Goal: Transaction & Acquisition: Purchase product/service

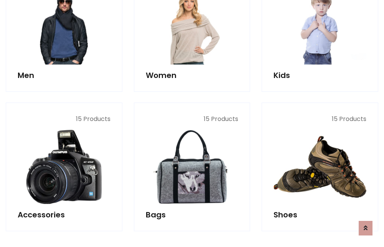
scroll to position [257, 0]
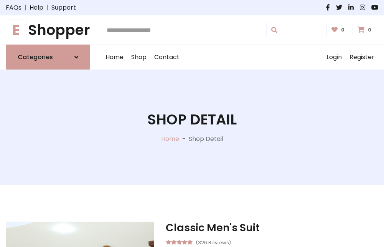
click at [48, 30] on h1 "E Shopper" at bounding box center [48, 29] width 84 height 17
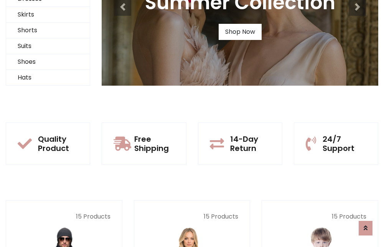
scroll to position [74, 0]
